Goal: Information Seeking & Learning: Learn about a topic

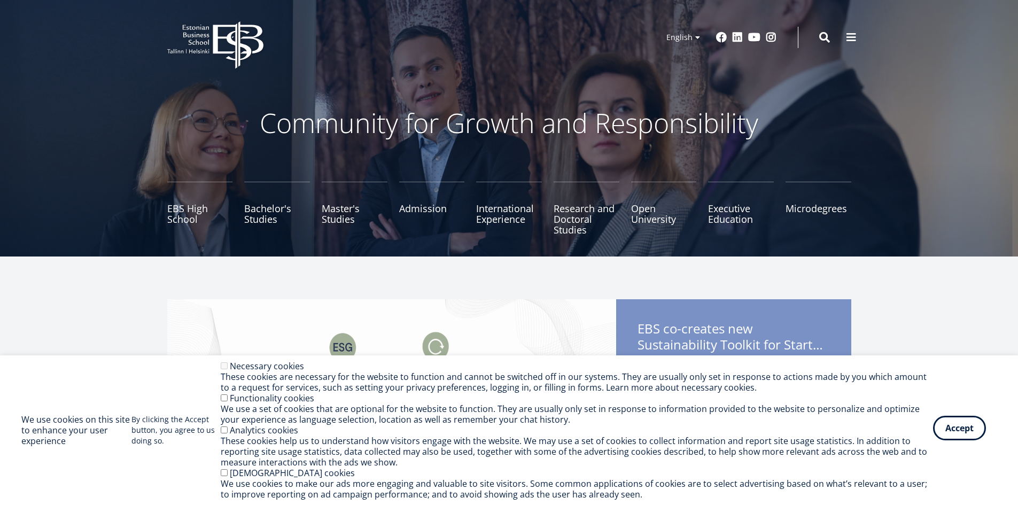
click at [957, 423] on button "Accept" at bounding box center [959, 428] width 53 height 25
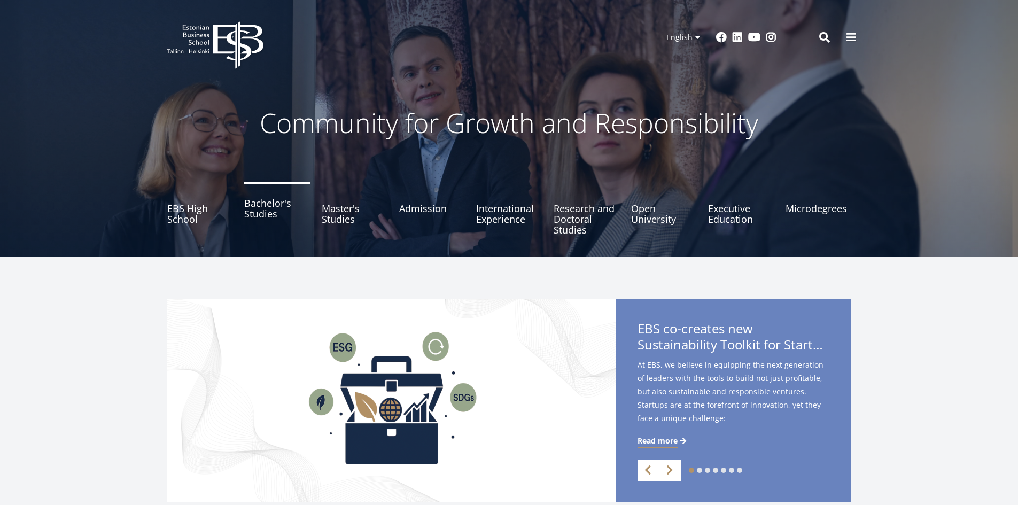
click at [272, 212] on link "Bachelor's Studies" at bounding box center [277, 208] width 66 height 53
click at [854, 40] on span at bounding box center [851, 37] width 11 height 11
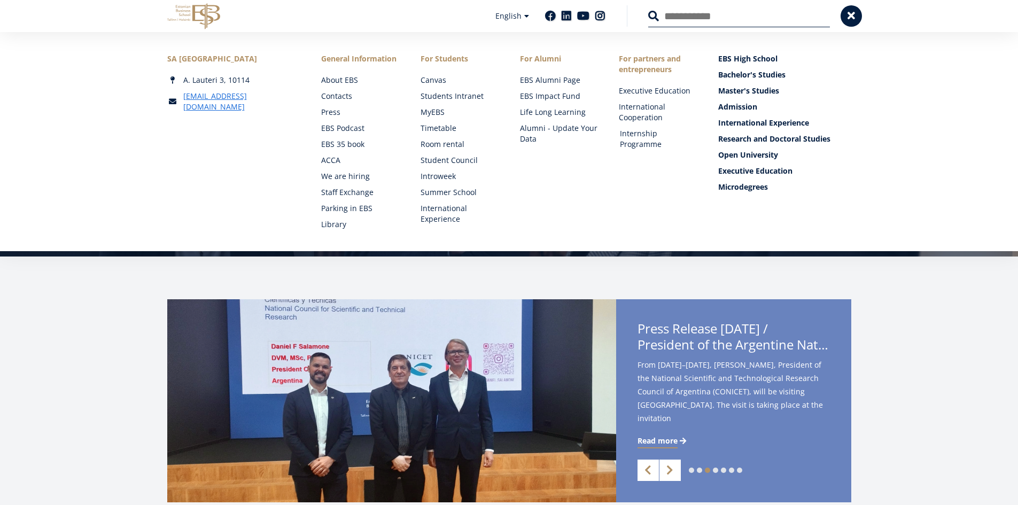
click at [652, 144] on link "Internship Programme" at bounding box center [659, 138] width 78 height 21
click at [650, 113] on link "International Cooperation" at bounding box center [659, 112] width 78 height 21
